Goal: Transaction & Acquisition: Purchase product/service

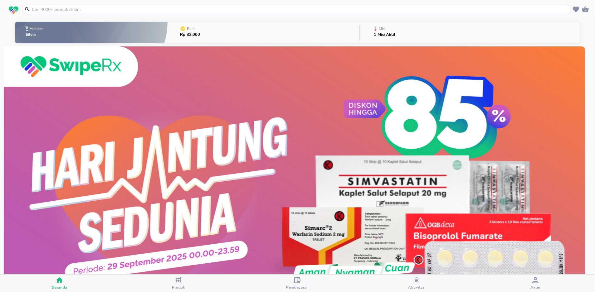
click at [127, 8] on input "text" at bounding box center [300, 9] width 539 height 7
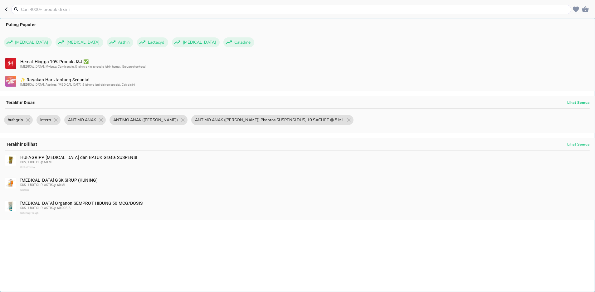
paste input "VENTOLIN INHALER CFC FREE Gsk 200 Doses DUS, 1 BOTOL @ 200 DOSIS"
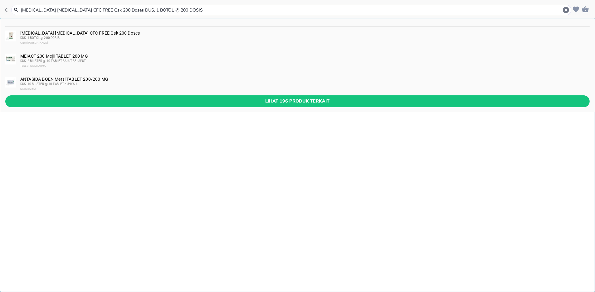
type input "VENTOLIN INHALER CFC FREE Gsk 200 Doses DUS, 1 BOTOL @ 200 DOSIS"
click at [61, 36] on div "DUS, 1 BOTOL @ 200 DOSIS" at bounding box center [304, 38] width 569 height 5
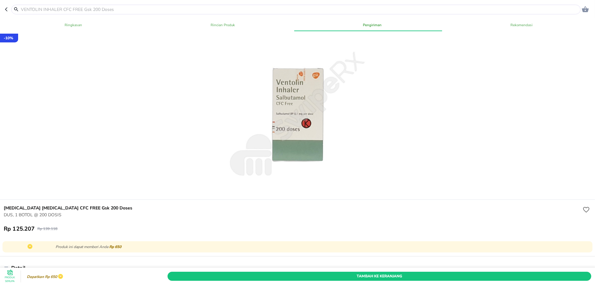
scroll to position [291, 0]
